Goal: Find specific page/section: Find specific page/section

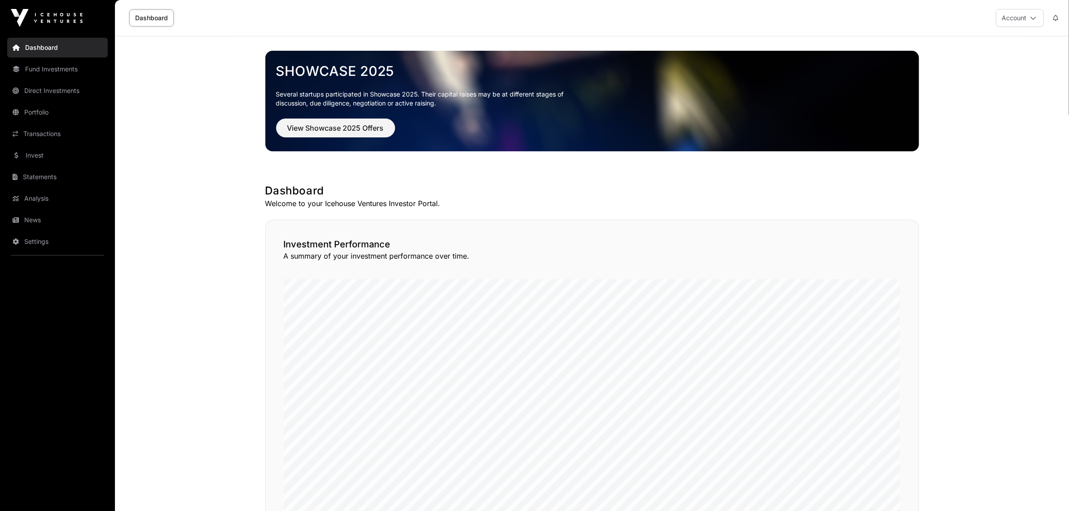
click at [49, 90] on link "Direct Investments" at bounding box center [57, 91] width 101 height 20
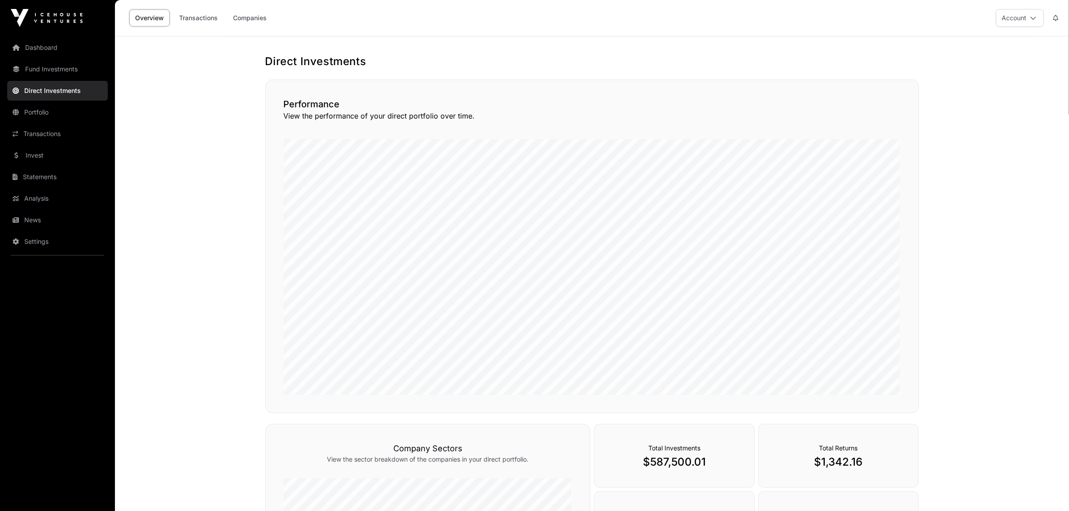
click at [250, 16] on link "Companies" at bounding box center [249, 17] width 45 height 17
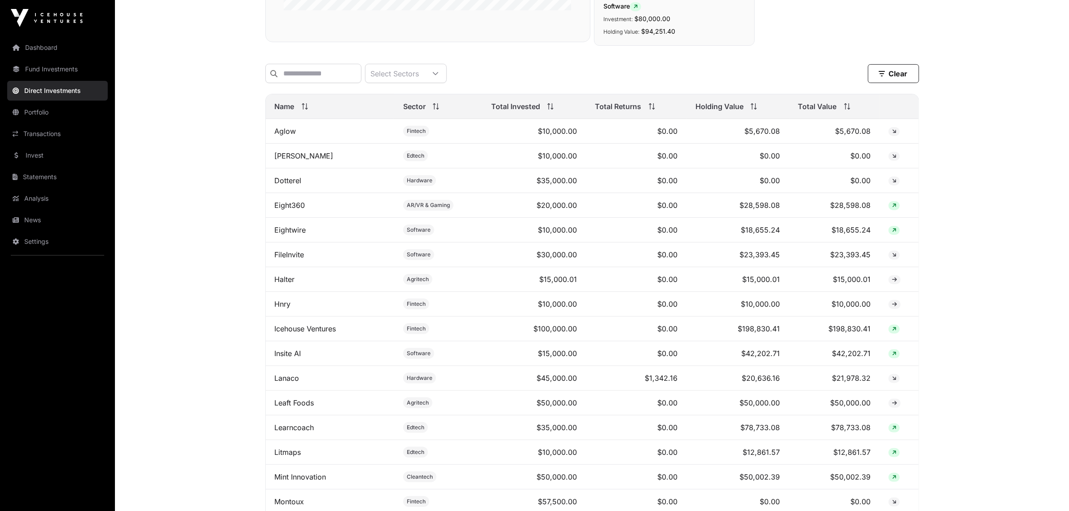
scroll to position [292, 0]
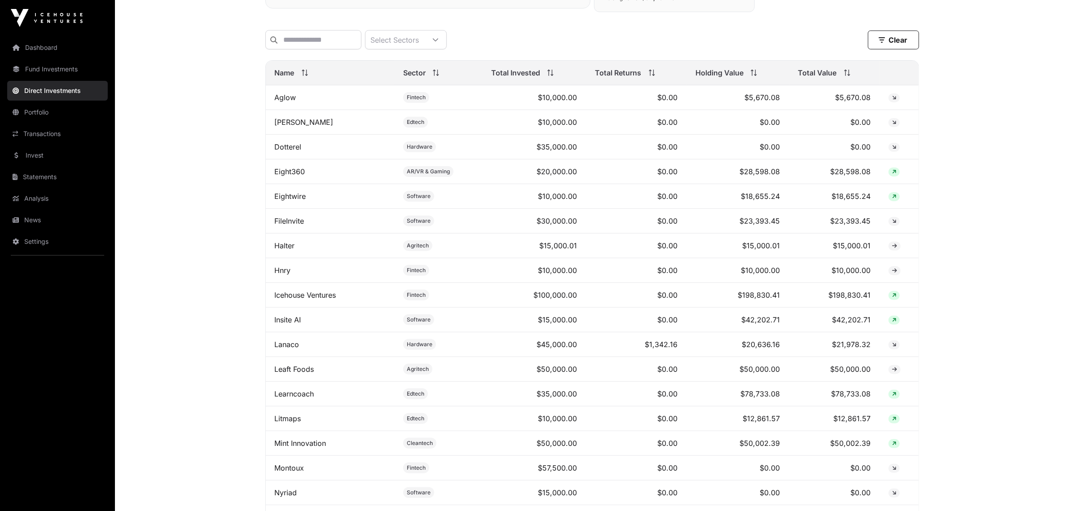
drag, startPoint x: 503, startPoint y: 228, endPoint x: 408, endPoint y: 229, distance: 94.7
click at [432, 230] on tr "FileInvite Software $30,000.00 $0.00 $23,393.45 $23,393.45" at bounding box center [592, 221] width 653 height 25
click at [292, 225] on link "FileInvite" at bounding box center [290, 220] width 30 height 9
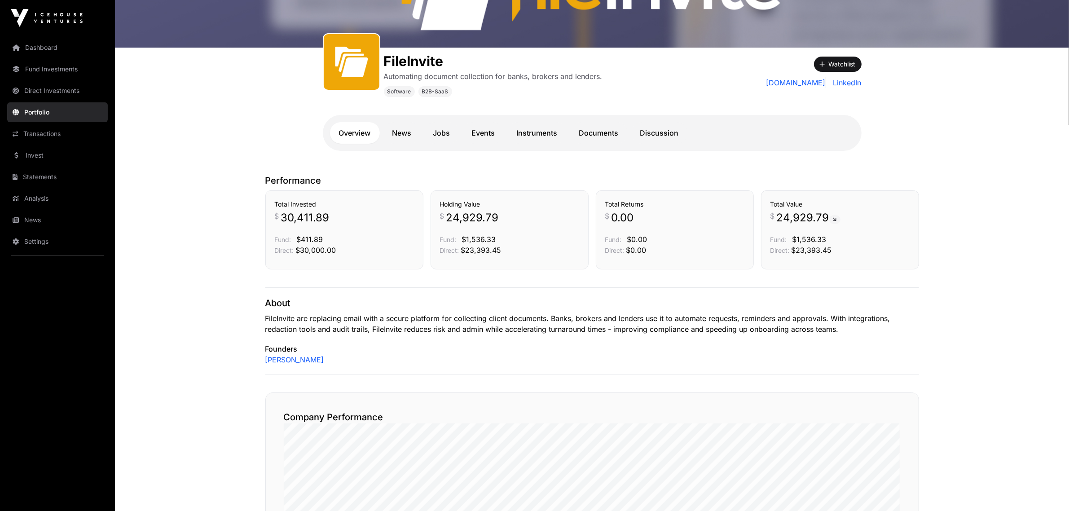
scroll to position [114, 0]
